Goal: Information Seeking & Learning: Learn about a topic

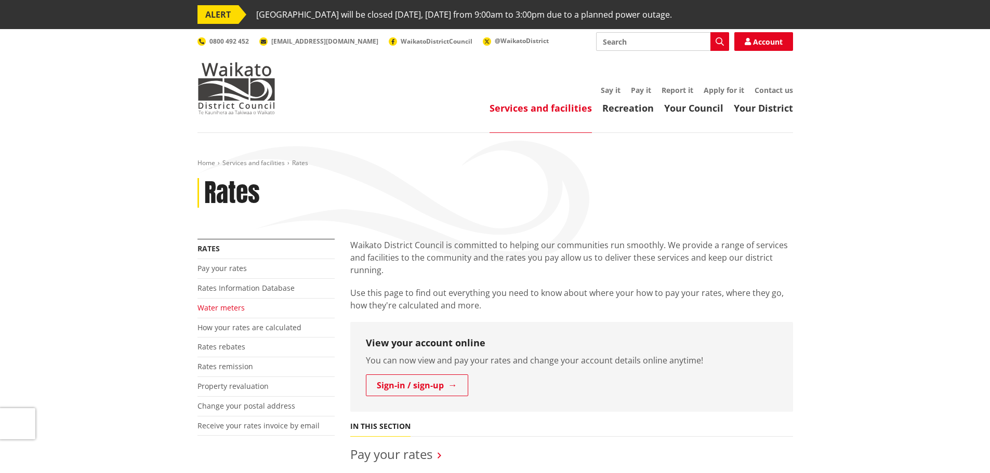
drag, startPoint x: 231, startPoint y: 313, endPoint x: 241, endPoint y: 311, distance: 10.1
click at [231, 313] on li "Water meters" at bounding box center [265, 309] width 137 height 20
click at [228, 306] on link "Water meters" at bounding box center [220, 308] width 47 height 10
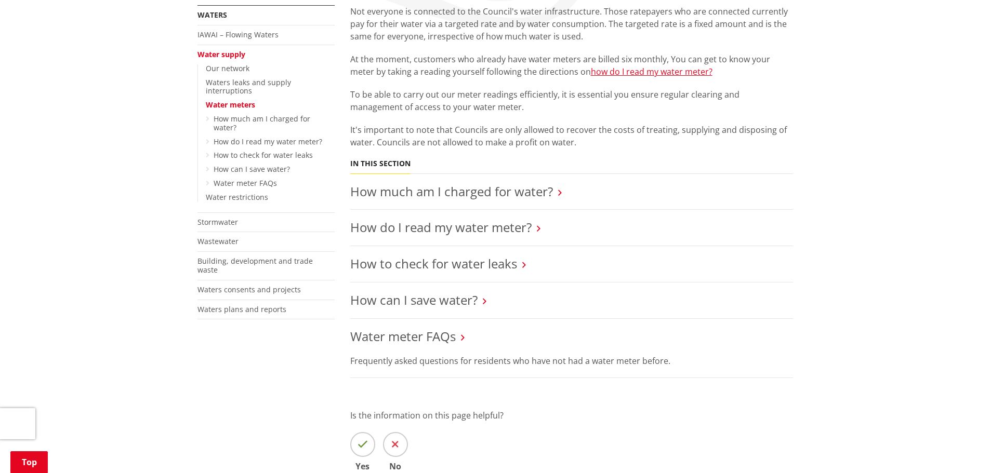
scroll to position [260, 0]
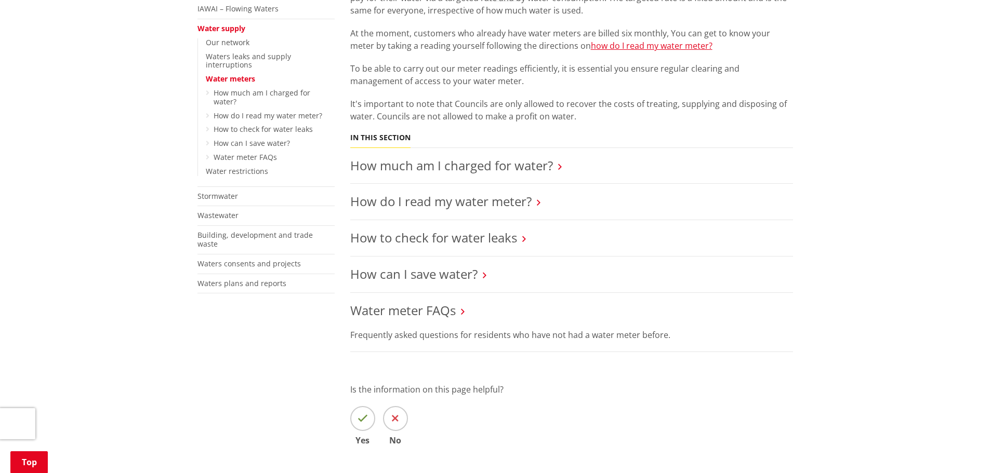
click at [556, 175] on li "How much am I charged for water?" at bounding box center [571, 166] width 443 height 36
click at [533, 172] on link "How much am I charged for water?" at bounding box center [451, 165] width 203 height 17
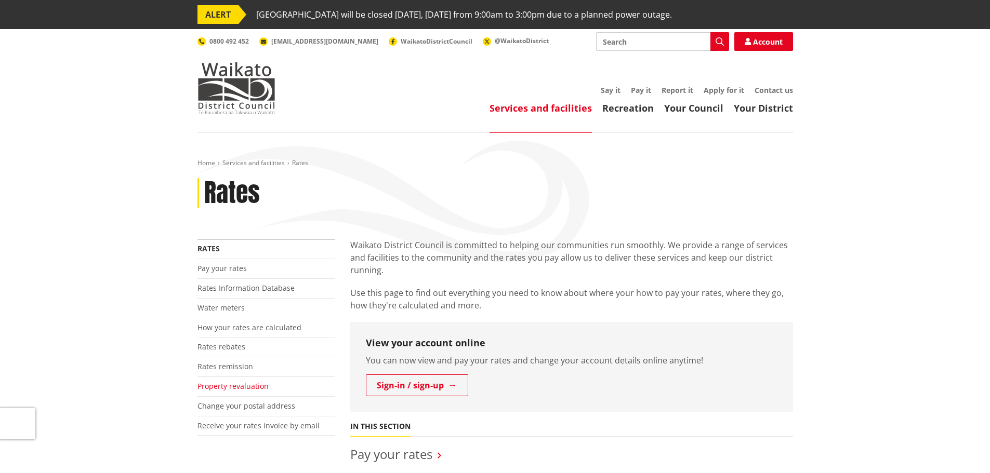
click at [240, 388] on link "Property revaluation" at bounding box center [232, 386] width 71 height 10
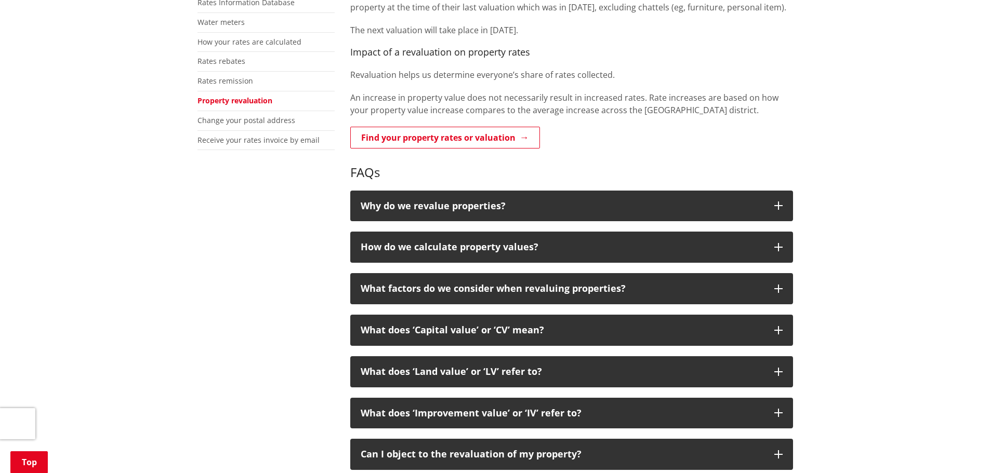
scroll to position [312, 0]
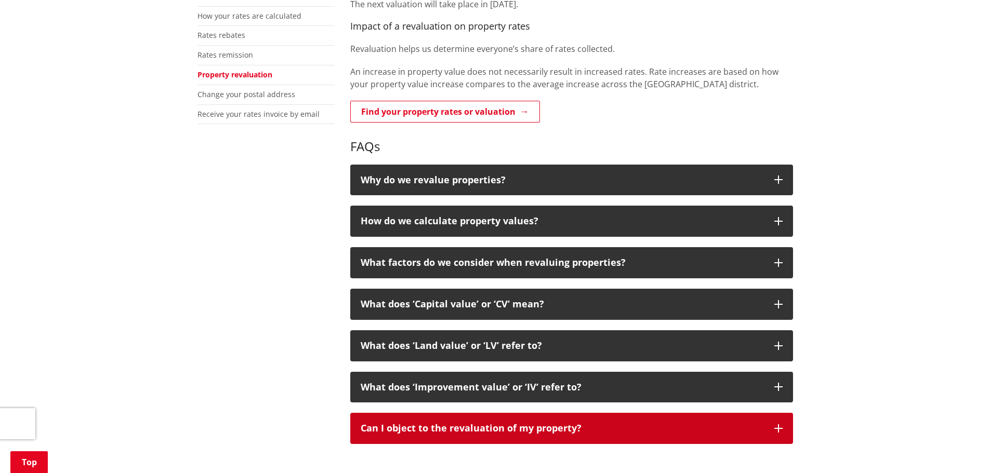
click at [478, 427] on p "Can I object to the revaluation of my property?" at bounding box center [562, 429] width 403 height 10
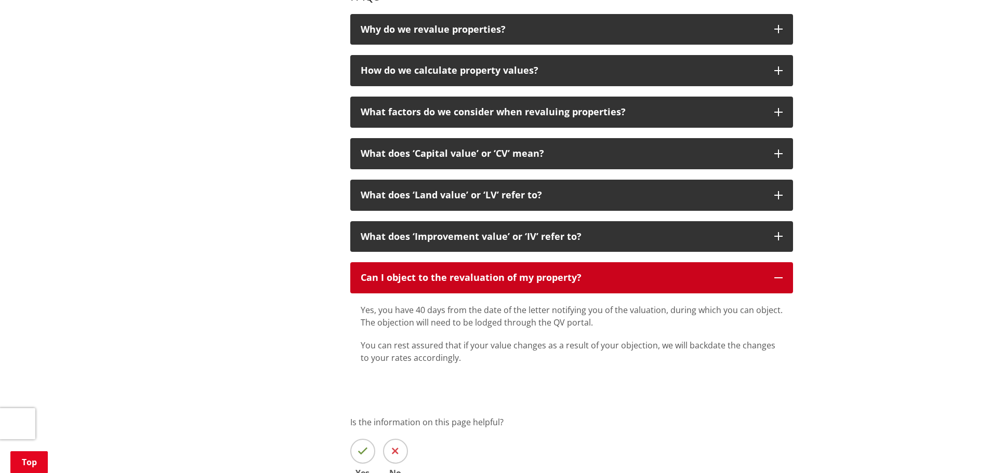
scroll to position [468, 0]
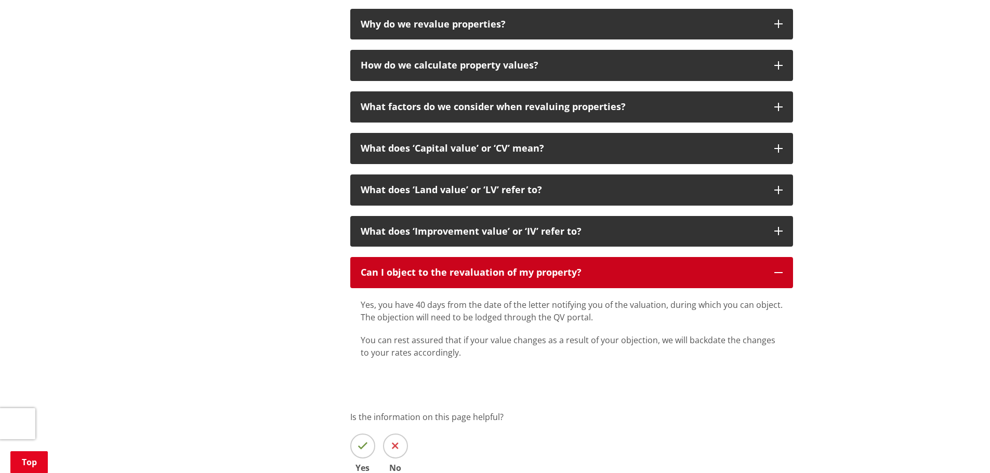
click at [779, 272] on icon "button" at bounding box center [778, 273] width 8 height 8
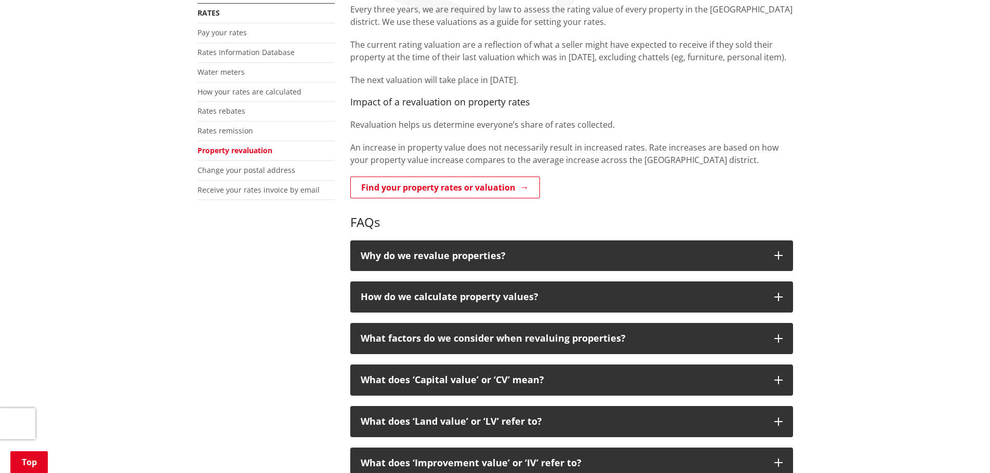
scroll to position [156, 0]
